Goal: Information Seeking & Learning: Learn about a topic

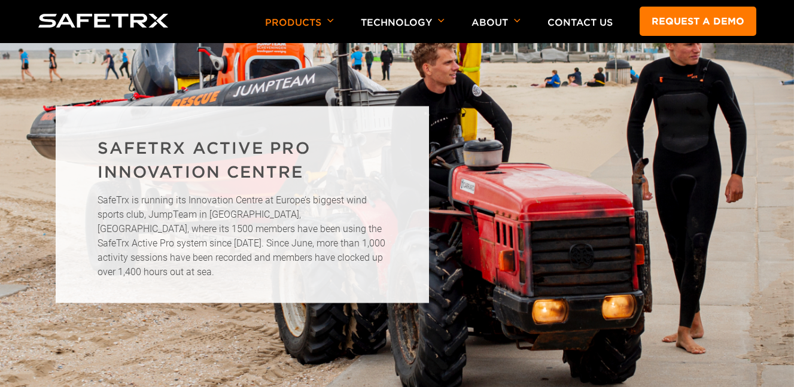
scroll to position [2336, 0]
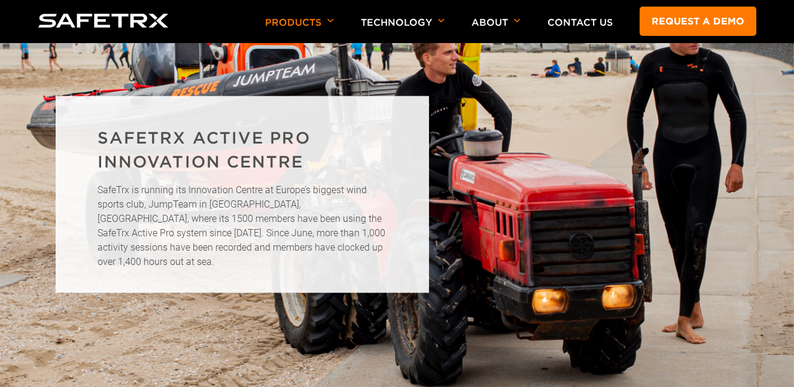
click at [128, 258] on p "SafeTrx is running its Innovation Centre at Europe’s biggest wind sports club, …" at bounding box center [243, 226] width 290 height 86
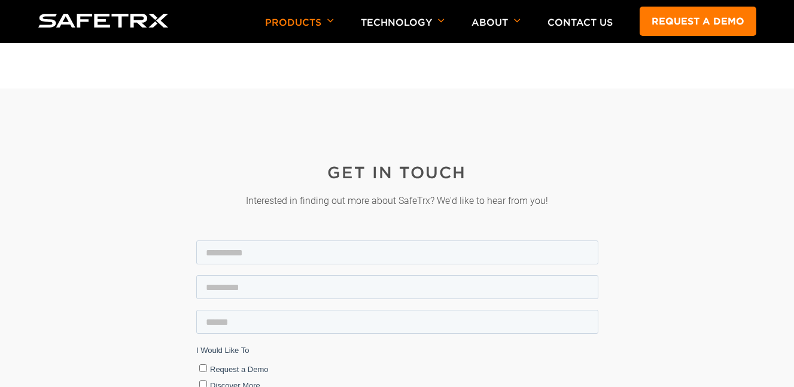
scroll to position [3176, 0]
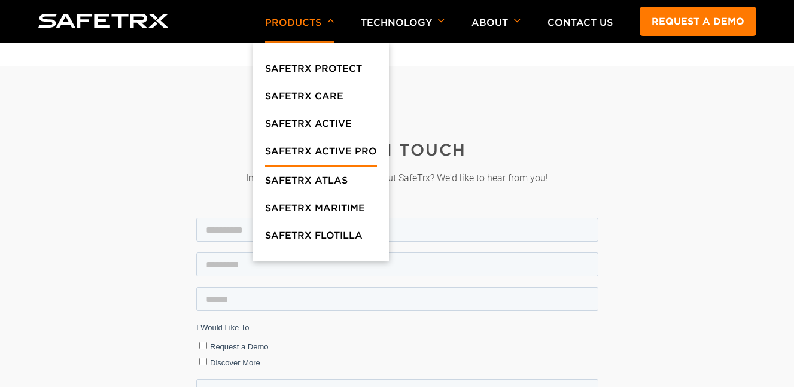
click at [294, 21] on p "Products" at bounding box center [299, 30] width 69 height 26
click at [109, 20] on img at bounding box center [103, 21] width 130 height 14
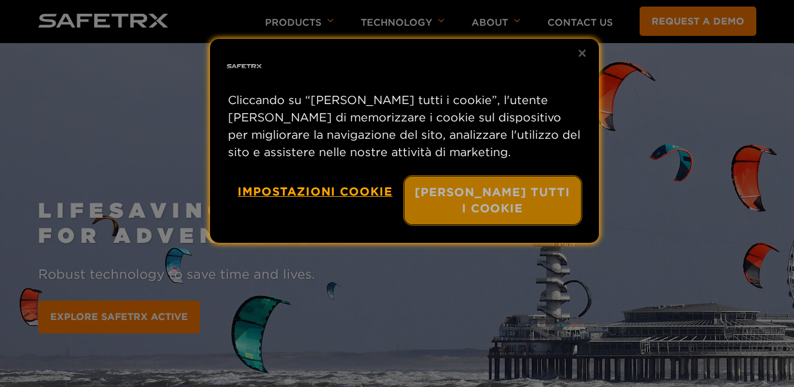
click at [481, 215] on button "Accetta tutti i cookie" at bounding box center [493, 201] width 177 height 48
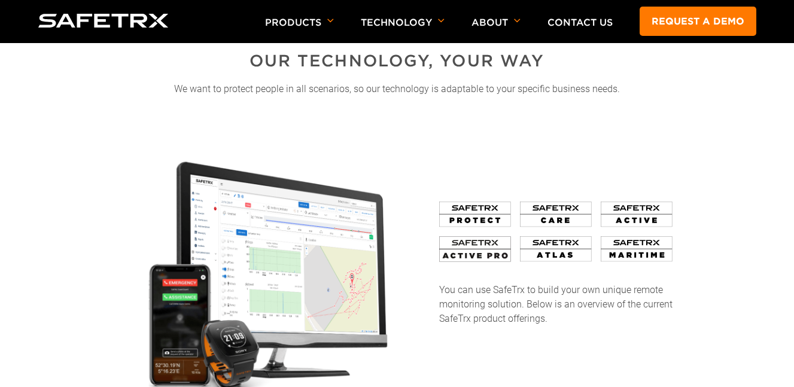
scroll to position [3739, 0]
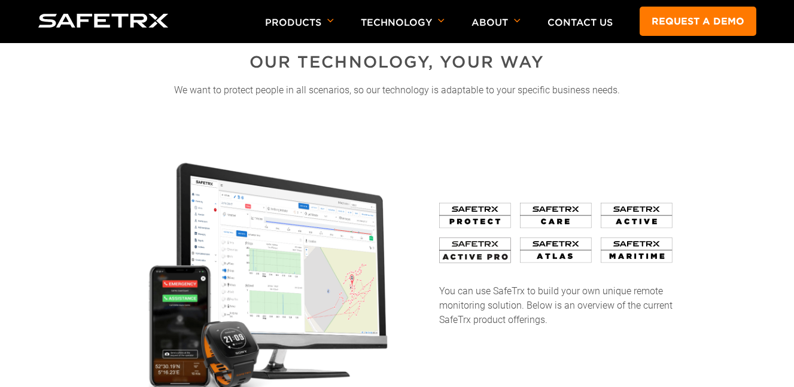
click at [473, 209] on img at bounding box center [475, 216] width 72 height 26
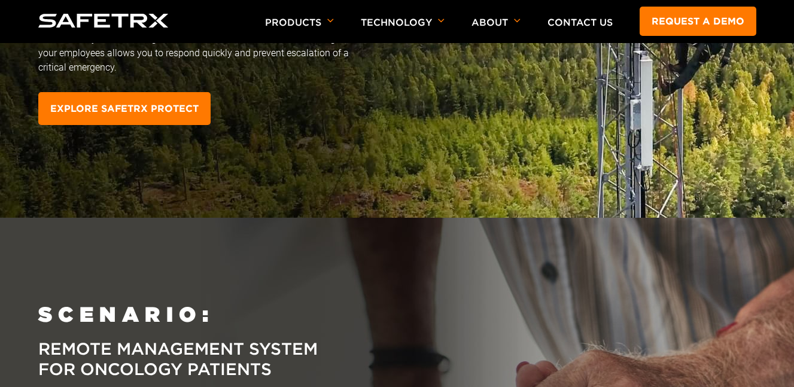
scroll to position [4464, 0]
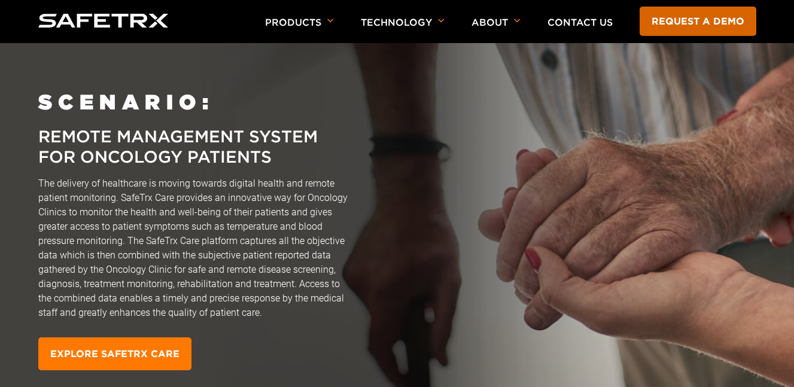
click at [707, 23] on link "Request a demo" at bounding box center [698, 21] width 117 height 29
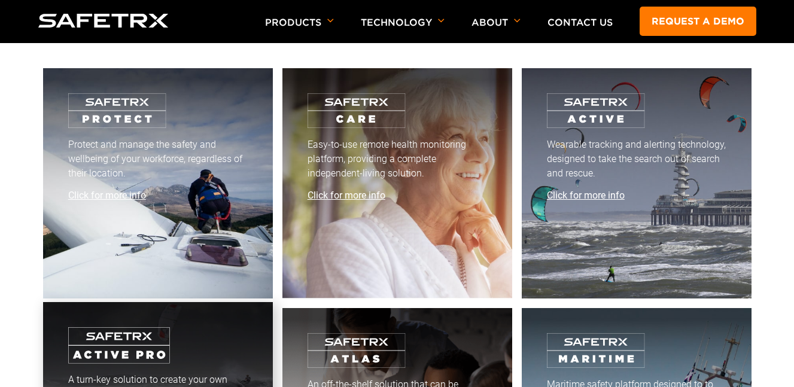
scroll to position [6378, 0]
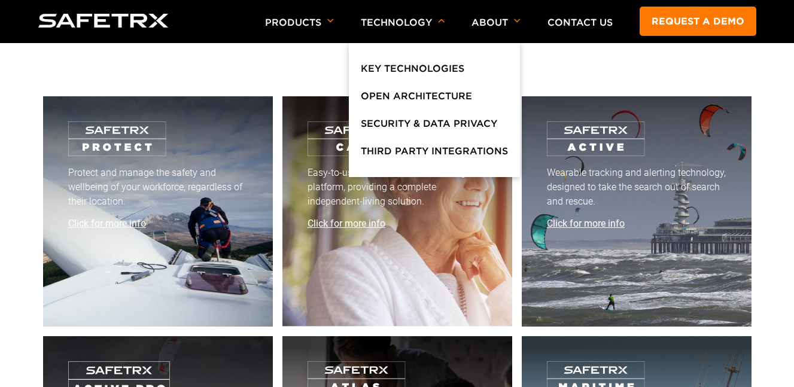
click at [413, 13] on li "Technology Key Technologies Open Architecture Security & Data Privacy Third Par…" at bounding box center [403, 22] width 84 height 42
click at [411, 74] on link "Key Technologies" at bounding box center [413, 72] width 104 height 22
